Goal: Information Seeking & Learning: Learn about a topic

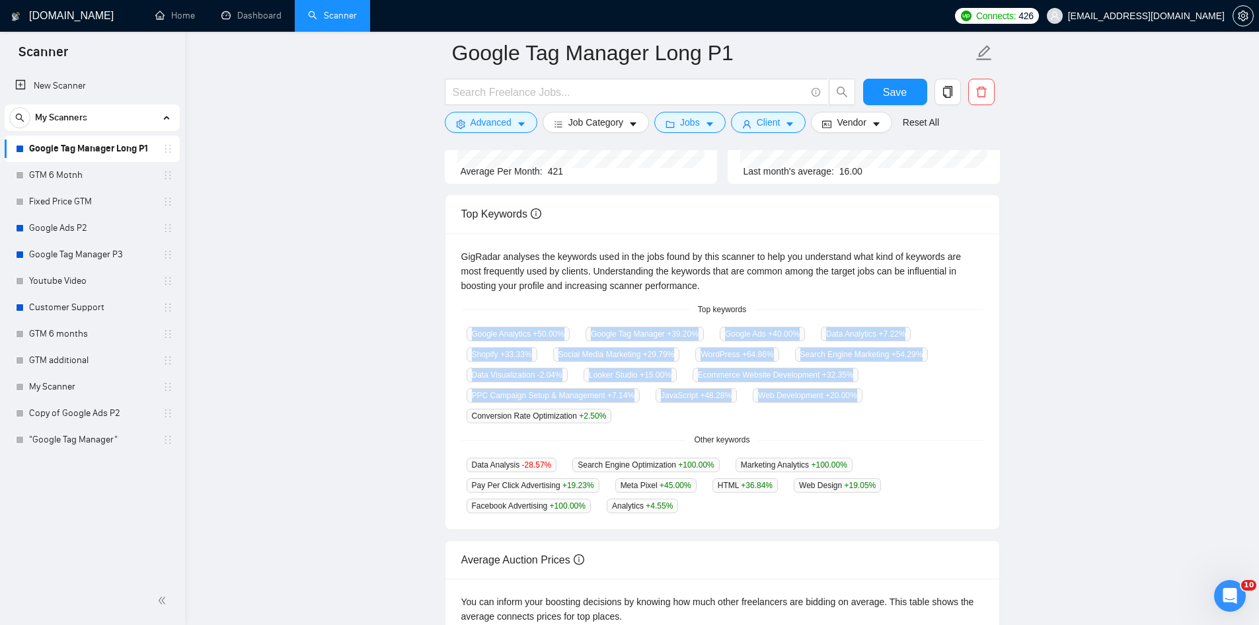
click at [810, 418] on div "GigRadar analyses the keywords used in the jobs found by this scanner to help y…" at bounding box center [723, 381] width 554 height 296
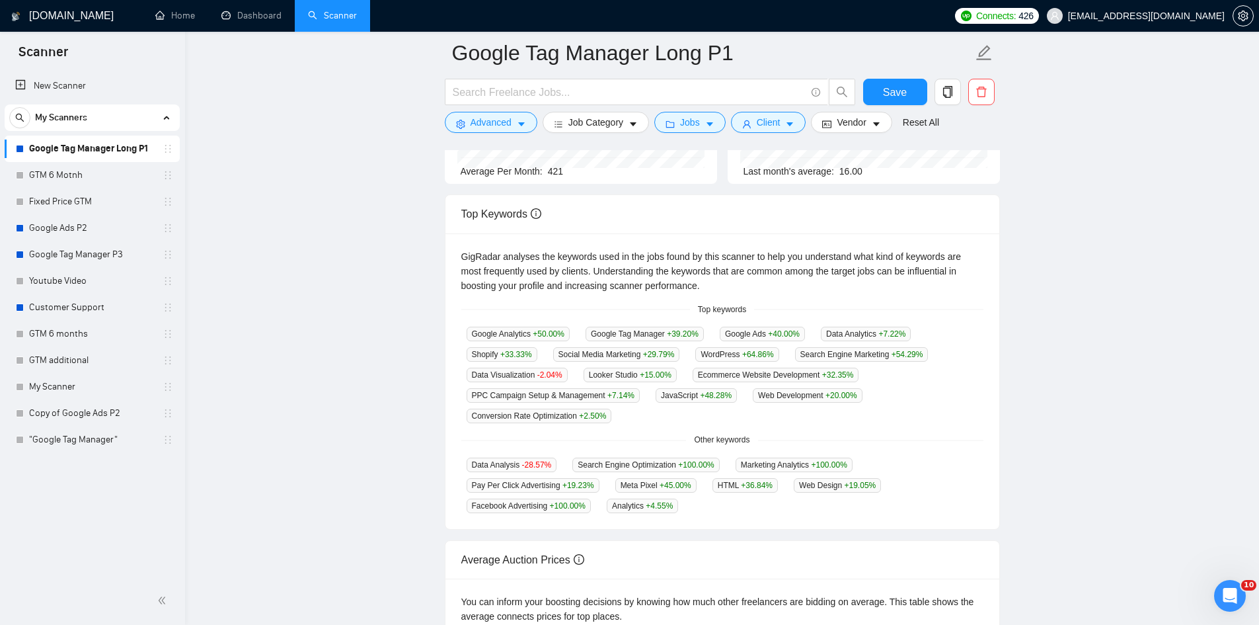
click at [856, 434] on div "Other keywords" at bounding box center [722, 440] width 522 height 13
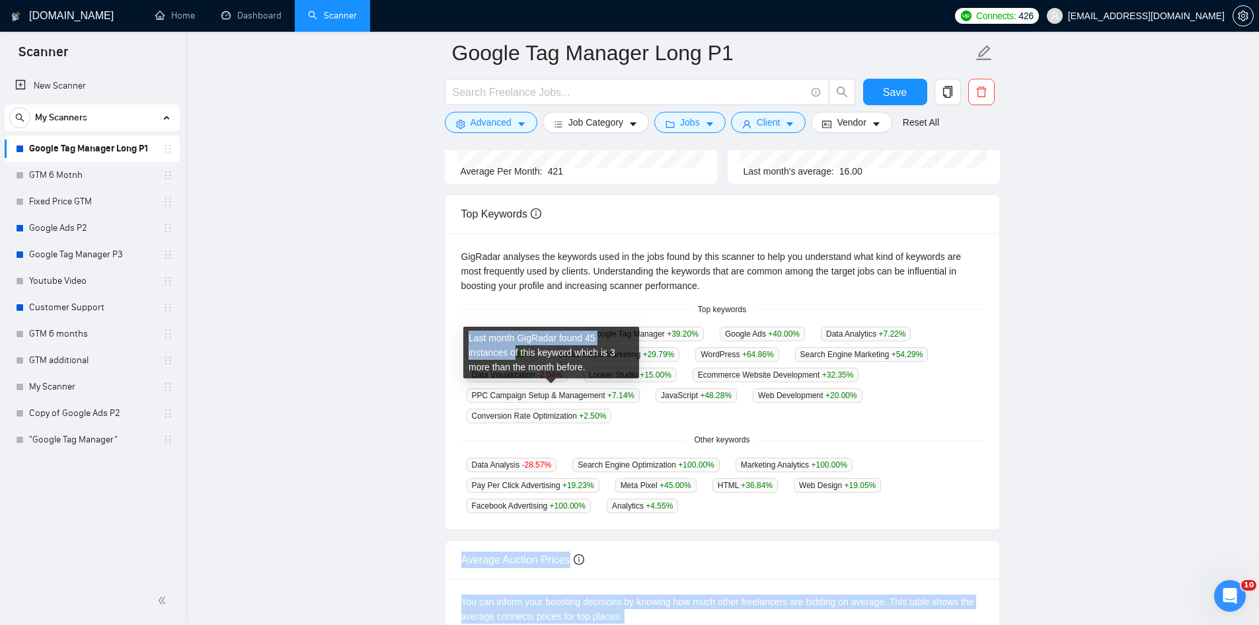
drag, startPoint x: 711, startPoint y: 509, endPoint x: 474, endPoint y: 354, distance: 282.7
click at [474, 354] on body "Scanner New Scanner My Scanners Google Tag Manager Long P1 GTM 6 Motnh Fixed Pr…" at bounding box center [629, 114] width 1259 height 625
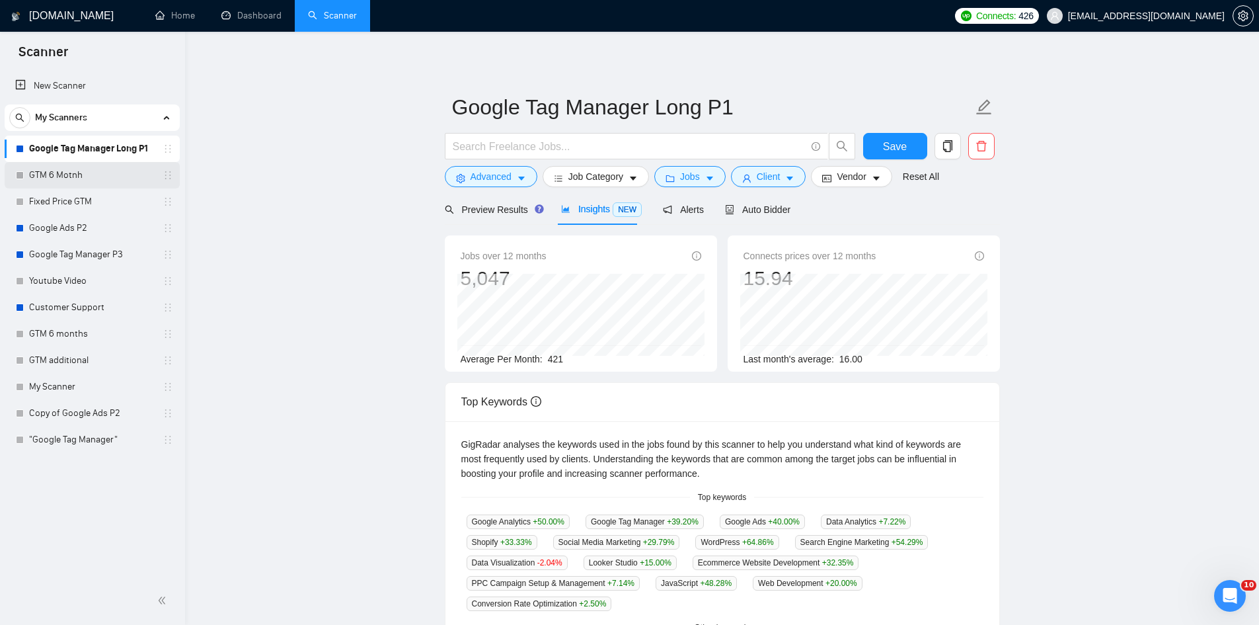
click at [71, 183] on link "GTM 6 Motnh" at bounding box center [92, 175] width 126 height 26
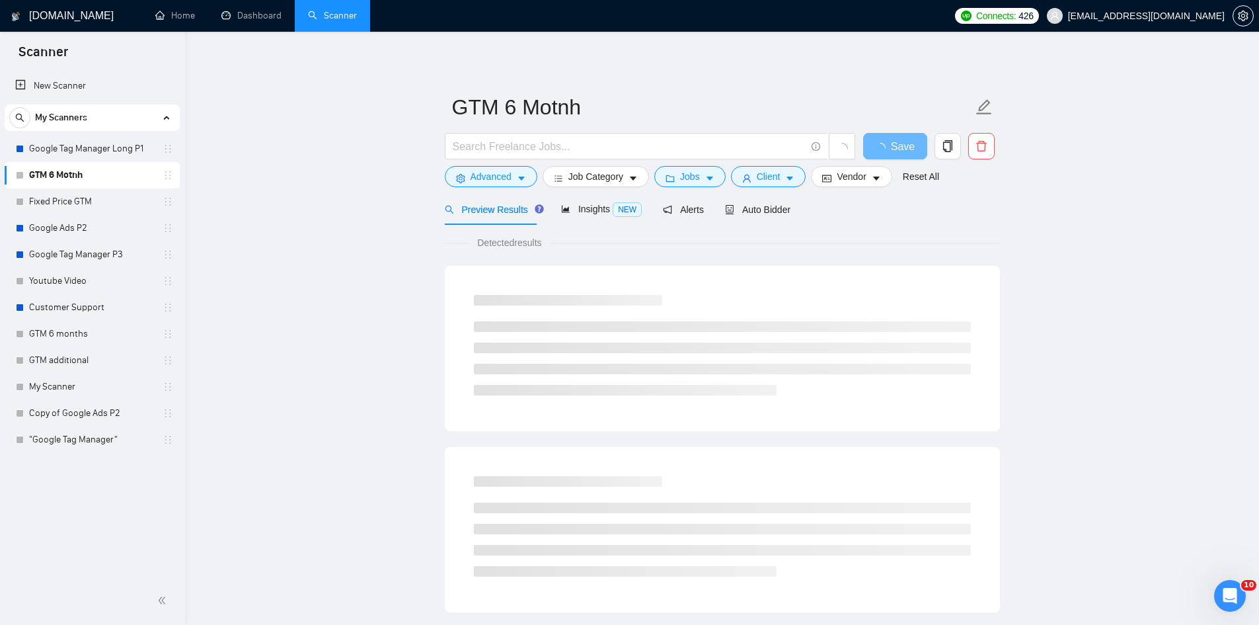
click at [585, 212] on span "Insights NEW" at bounding box center [601, 209] width 81 height 11
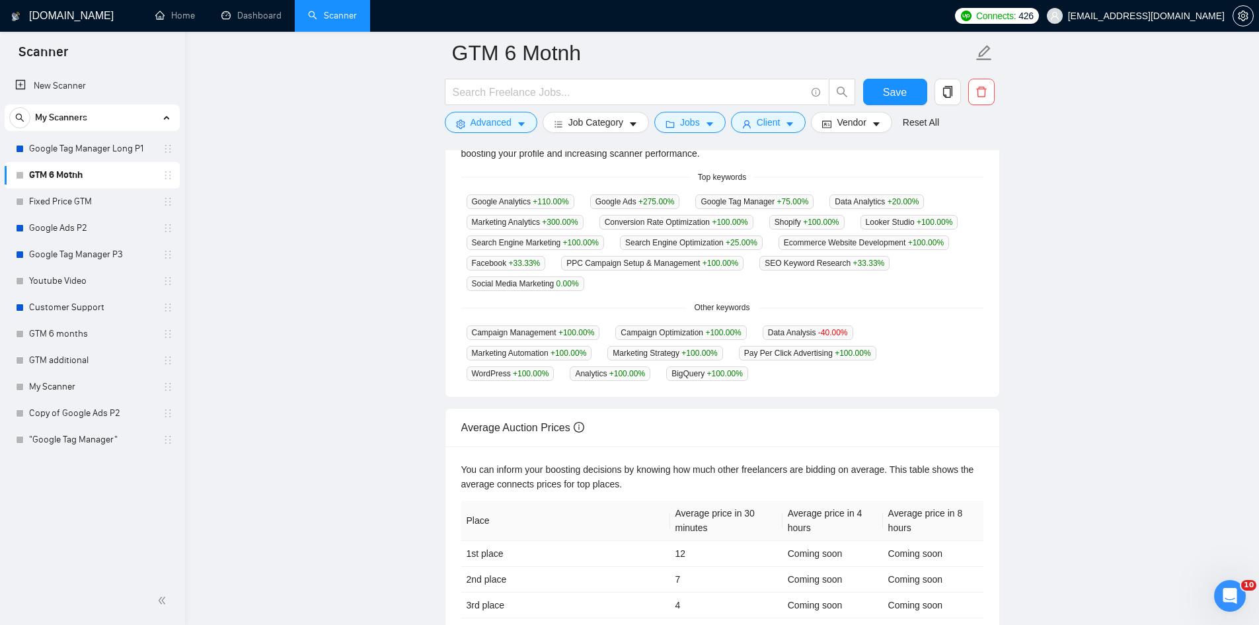
scroll to position [462, 0]
